Goal: Use online tool/utility: Utilize a website feature to perform a specific function

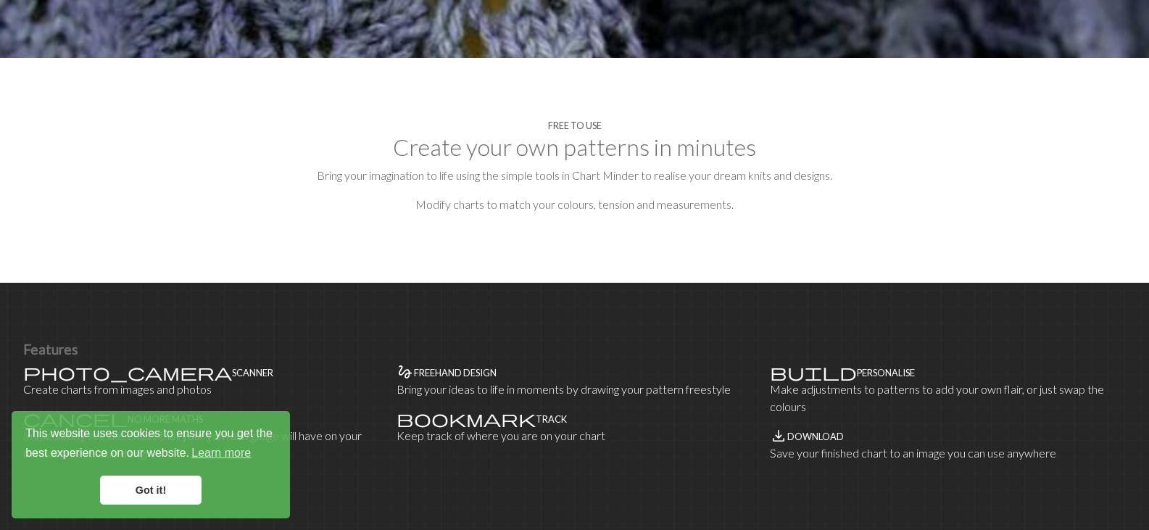
scroll to position [638, 0]
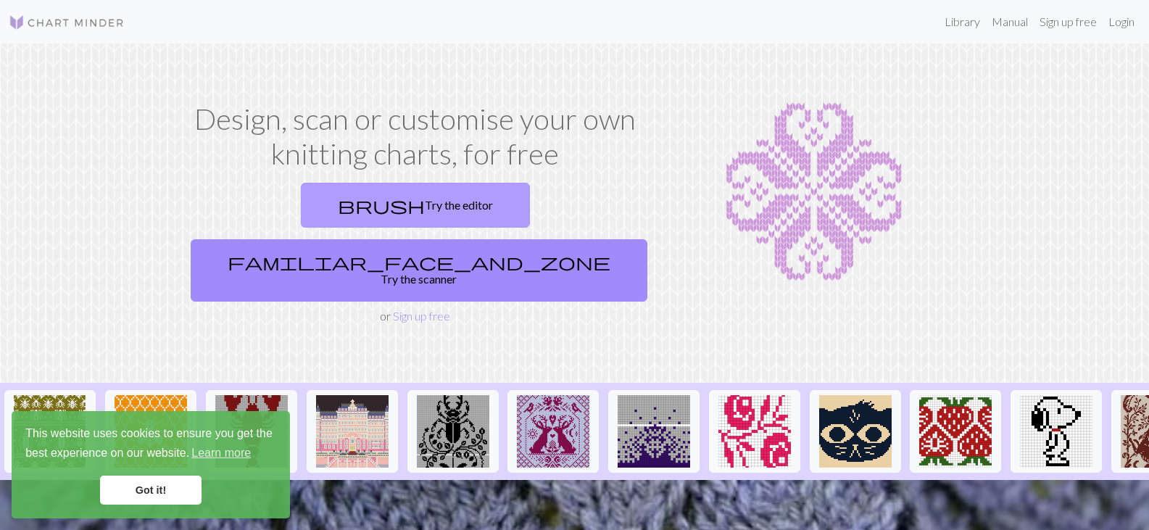
click at [343, 205] on link "brush Try the editor" at bounding box center [415, 205] width 229 height 45
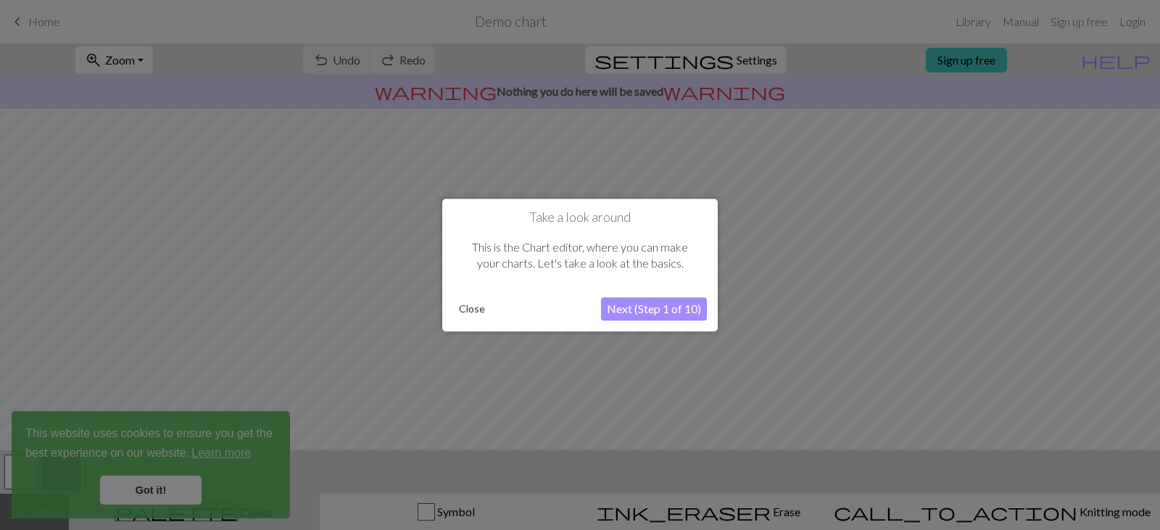
click at [469, 305] on button "Close" at bounding box center [472, 309] width 38 height 22
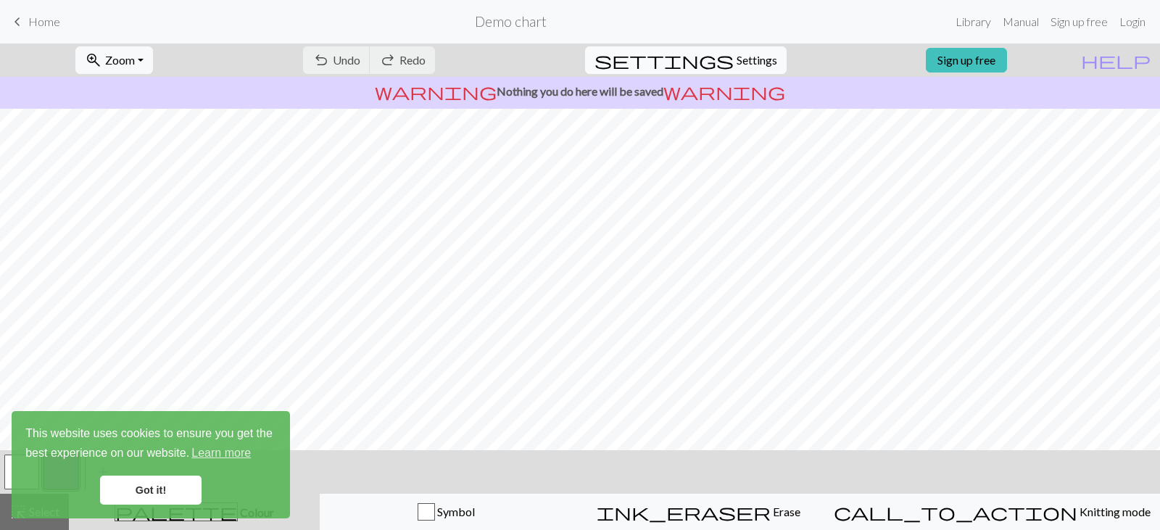
click at [717, 66] on span "settings" at bounding box center [664, 60] width 139 height 20
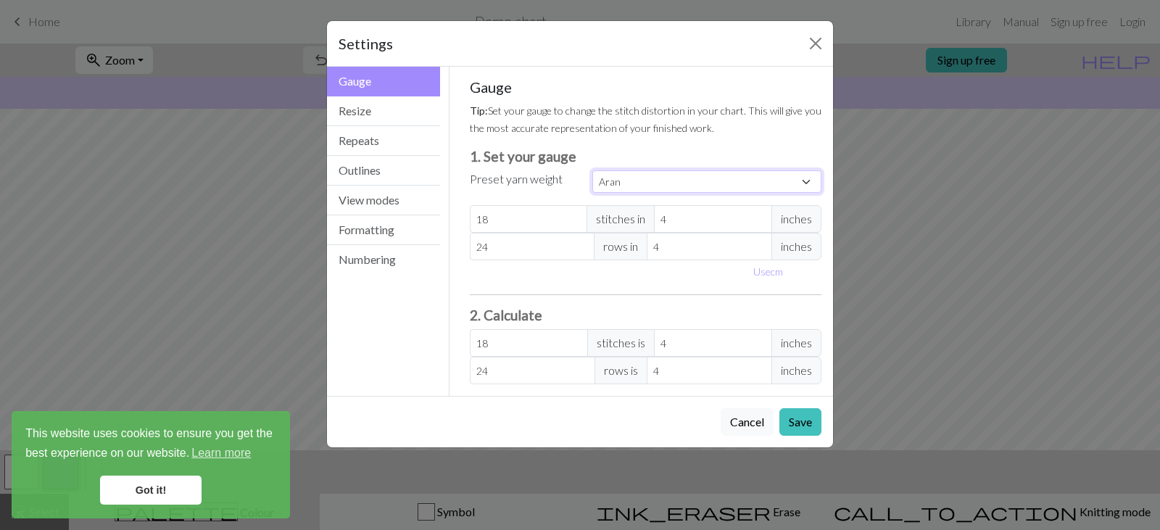
click at [717, 188] on select "Custom Square Lace Light Fingering Fingering Sport Double knit Worsted Aran Bul…" at bounding box center [707, 181] width 229 height 22
select select "custom"
click at [593, 170] on select "Custom Square Lace Light Fingering Fingering Sport Double knit Worsted Aran Bul…" at bounding box center [707, 181] width 229 height 22
type input "3"
type input "24"
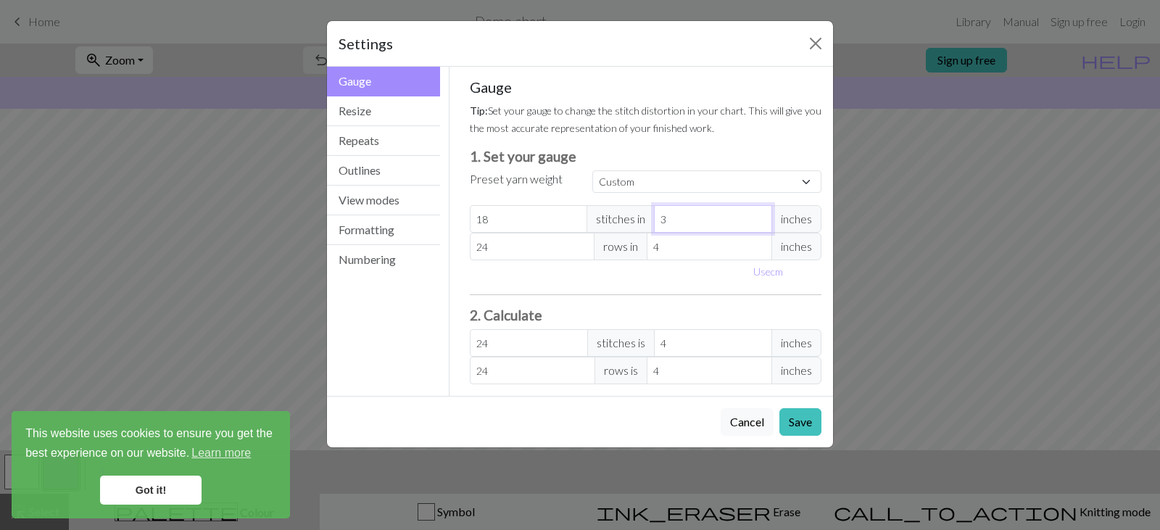
click at [760, 226] on input "3" at bounding box center [713, 219] width 118 height 28
type input "2"
type input "36"
click at [760, 220] on input "2" at bounding box center [713, 219] width 118 height 28
type input "1"
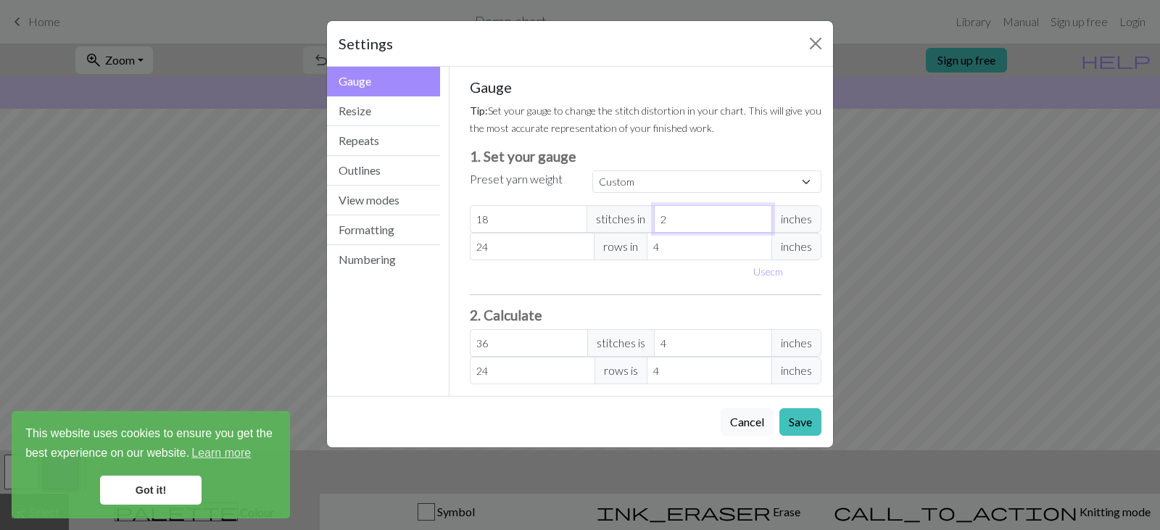
type input "72"
type input "1"
click at [760, 220] on input "1" at bounding box center [713, 219] width 118 height 28
type input "3"
type input "32"
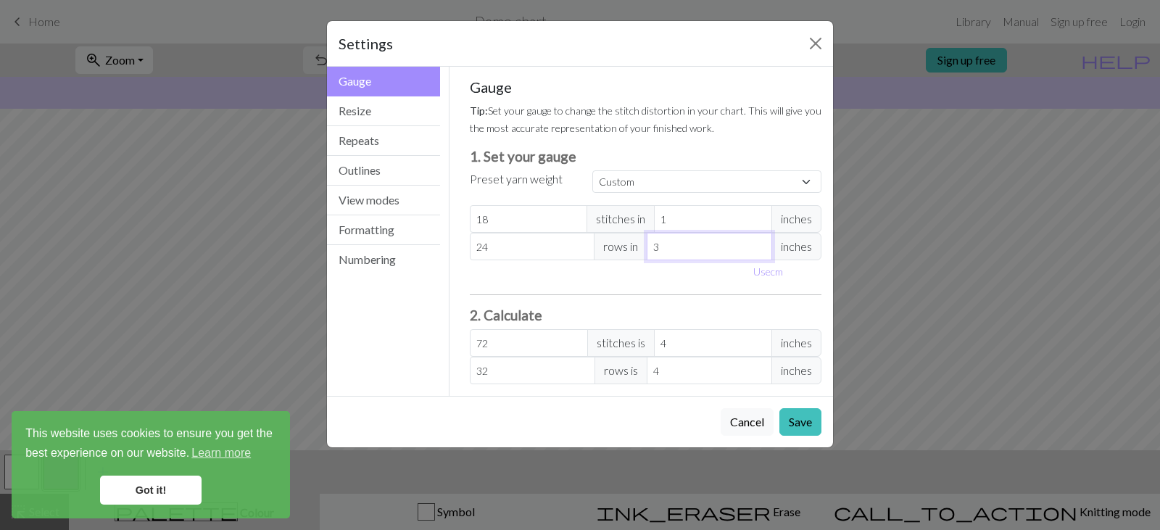
click at [756, 248] on input "3" at bounding box center [709, 247] width 125 height 28
type input "2"
type input "48"
click at [756, 248] on input "2" at bounding box center [709, 247] width 125 height 28
type input "1"
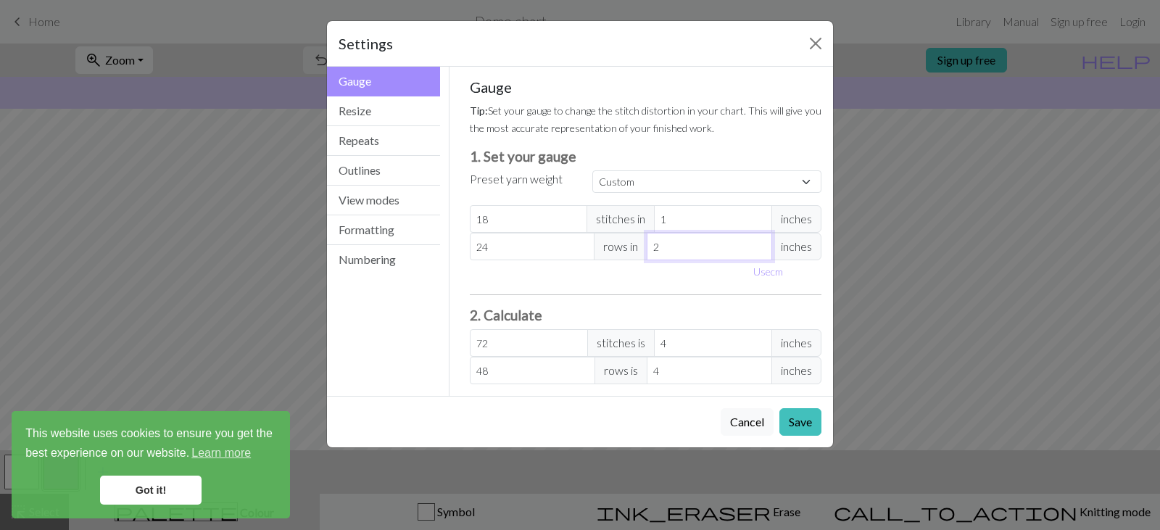
type input "96"
type input "1"
click at [756, 248] on input "1" at bounding box center [709, 247] width 125 height 28
click at [556, 245] on input "24" at bounding box center [532, 247] width 125 height 28
type input "2"
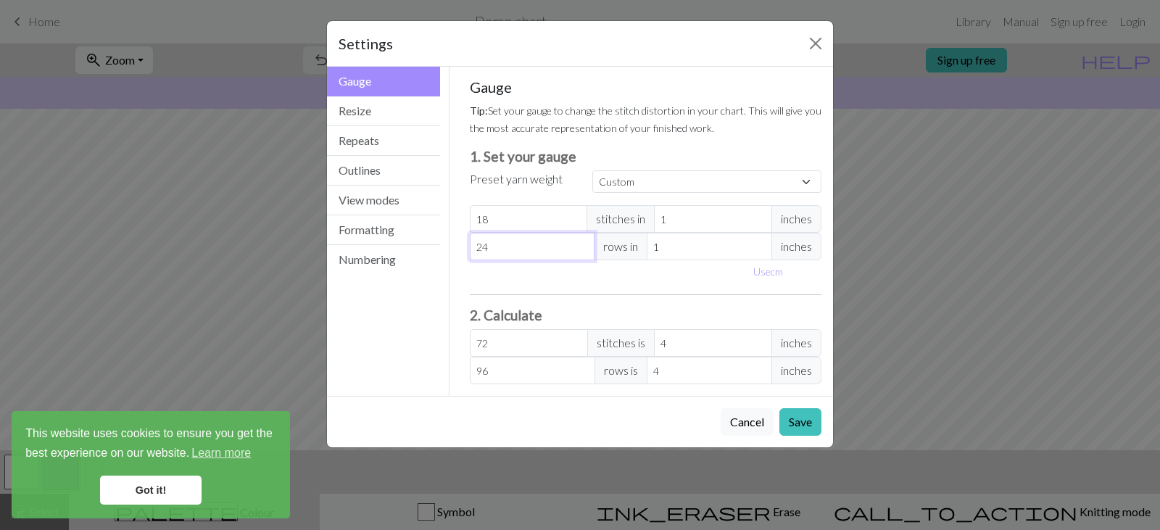
type input "8"
type input "0"
type input "5"
type input "20"
type input "5"
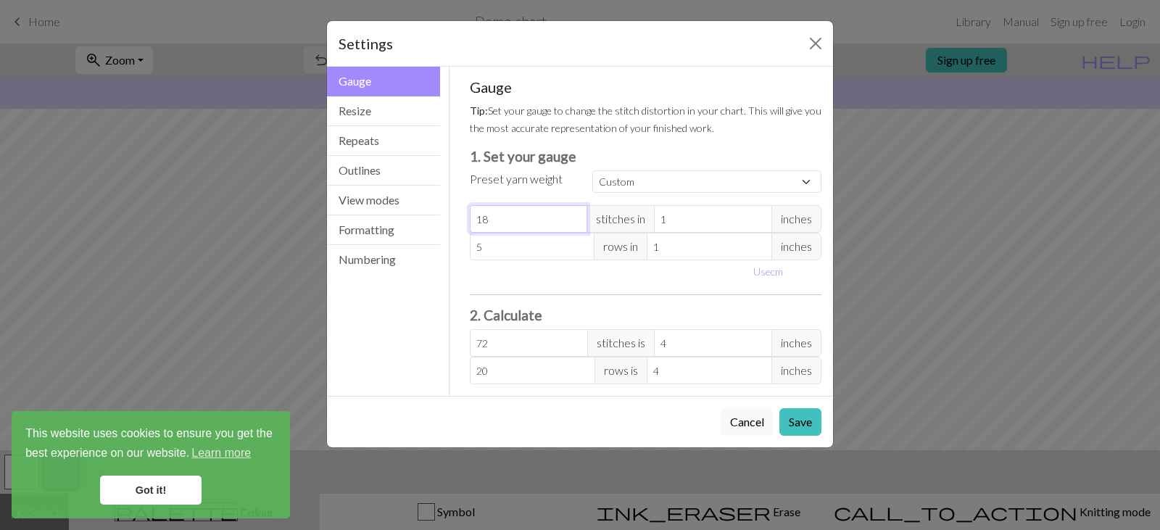
click at [539, 219] on input "18" at bounding box center [529, 219] width 118 height 28
type input "1"
type input "4"
type input "0"
type input "3"
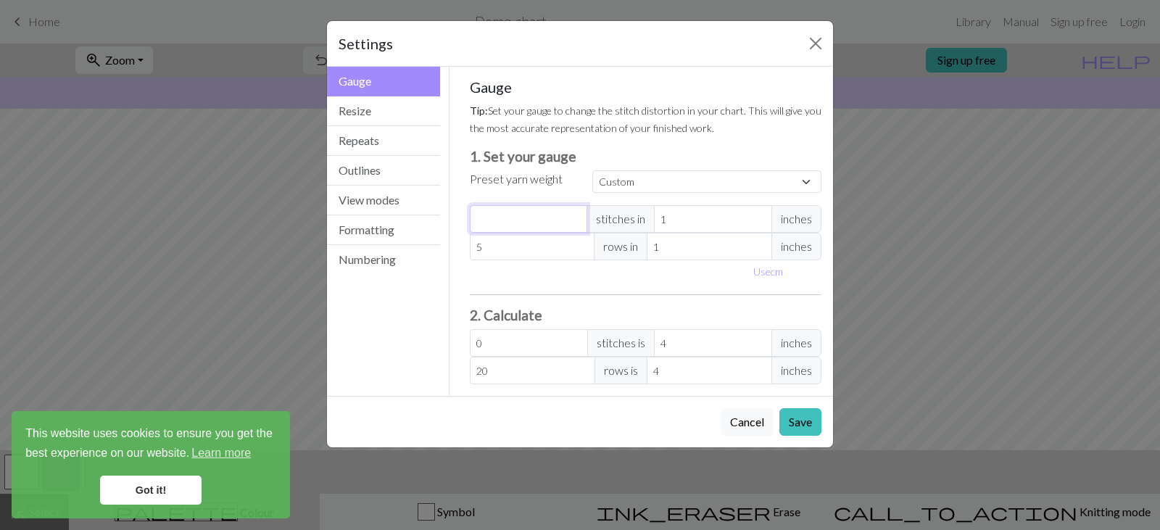
type input "12"
type input "3"
click at [795, 426] on button "Save" at bounding box center [801, 422] width 42 height 28
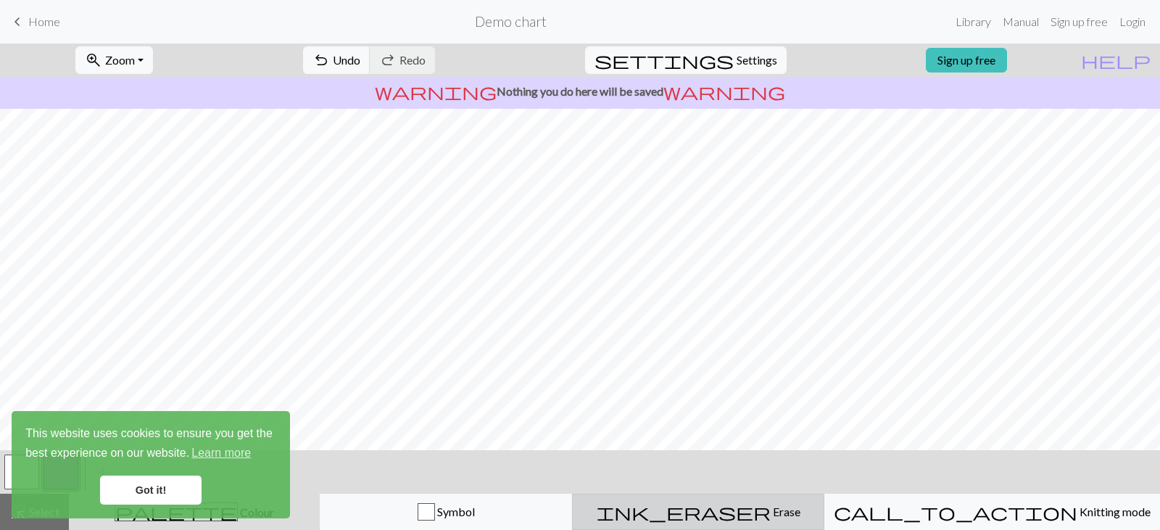
click at [771, 517] on span "Erase" at bounding box center [786, 512] width 30 height 14
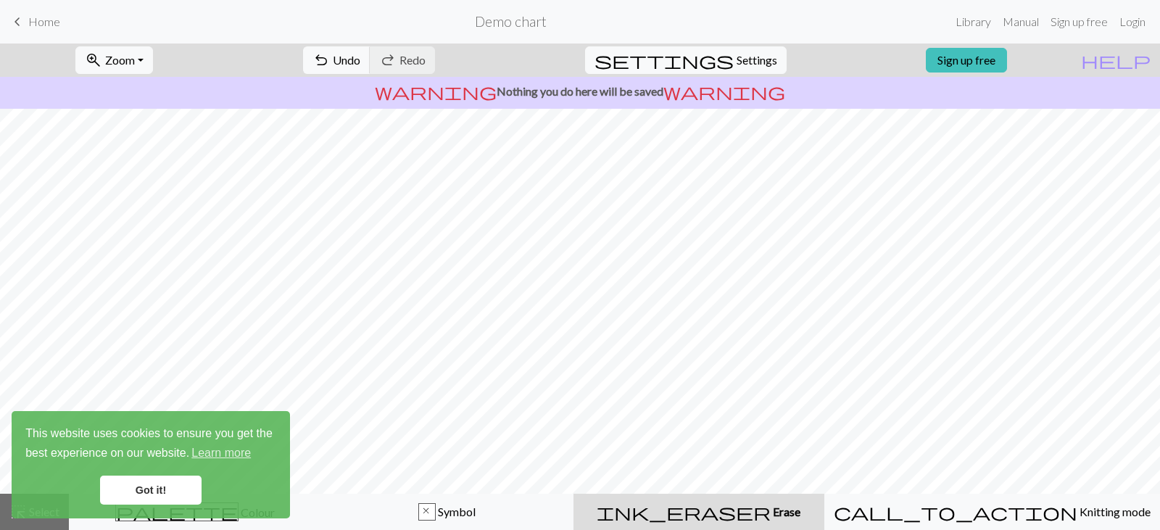
click at [133, 498] on link "Got it!" at bounding box center [151, 490] width 102 height 29
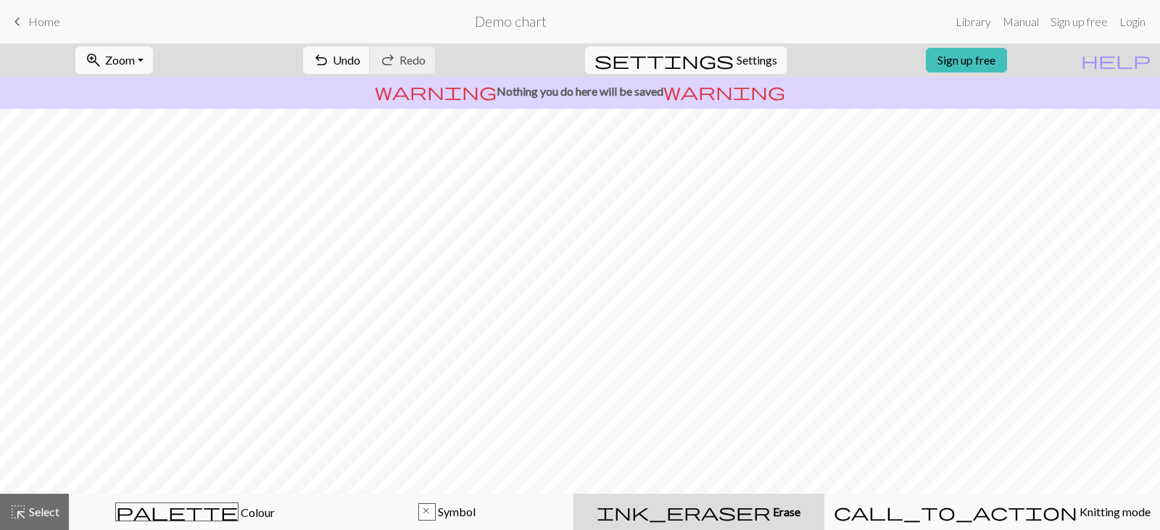
click at [771, 513] on span "Erase" at bounding box center [786, 512] width 30 height 14
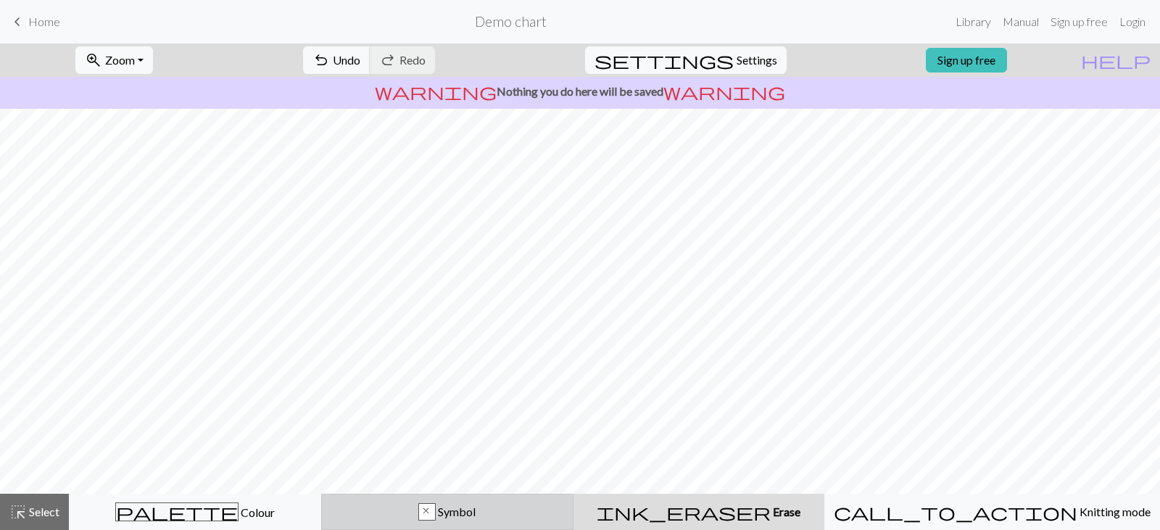
click at [516, 509] on div "x Symbol" at bounding box center [448, 511] width 234 height 17
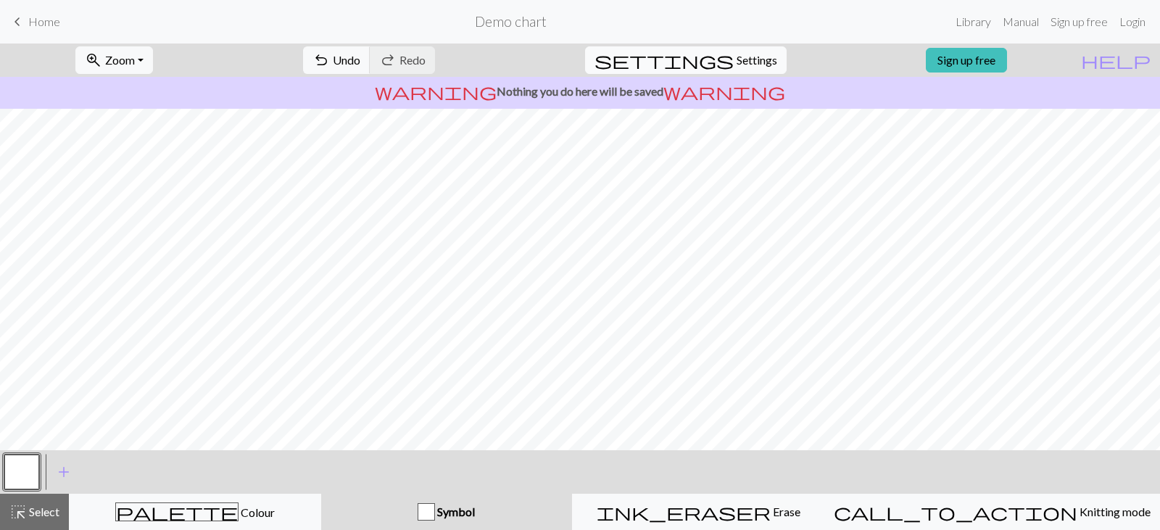
click at [752, 70] on button "settings Settings" at bounding box center [686, 60] width 202 height 28
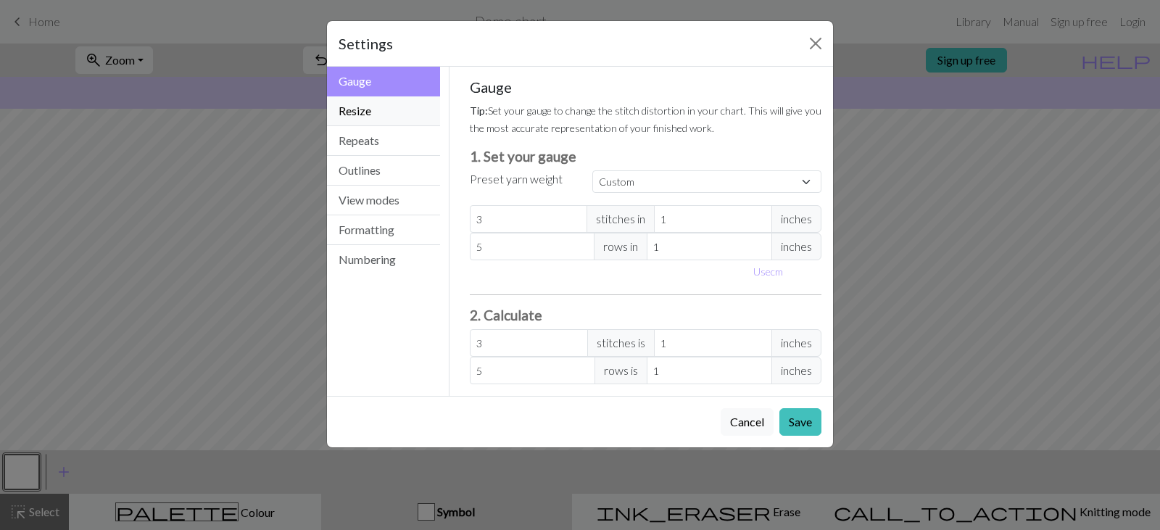
click at [389, 116] on button "Resize" at bounding box center [383, 111] width 113 height 30
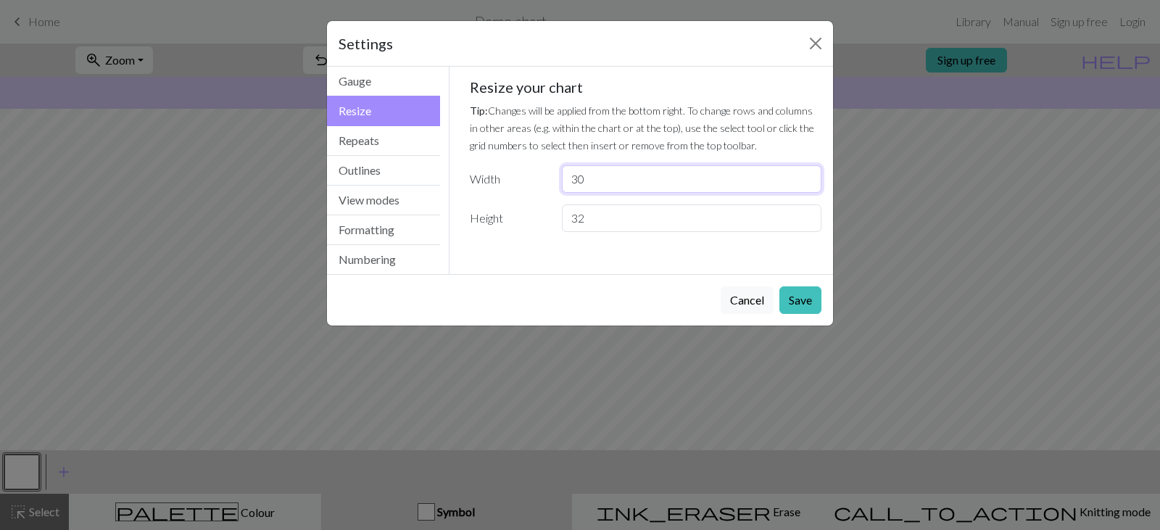
click at [664, 191] on input "30" at bounding box center [692, 179] width 260 height 28
click at [747, 297] on button "Cancel" at bounding box center [747, 300] width 53 height 28
